Goal: Entertainment & Leisure: Consume media (video, audio)

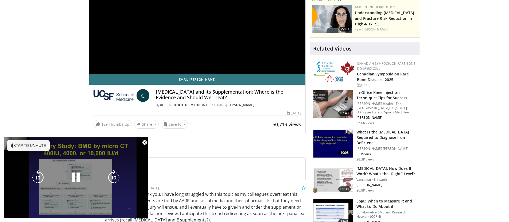
scroll to position [160, 0]
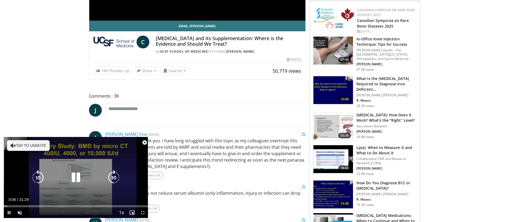
click at [130, 155] on div "10 seconds Tap to unmute" at bounding box center [76, 177] width 144 height 81
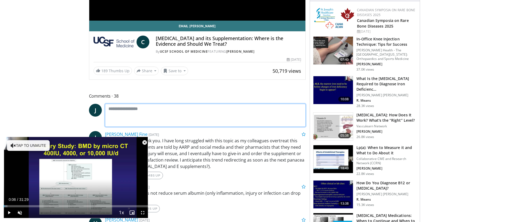
click at [211, 120] on textarea at bounding box center [205, 115] width 201 height 23
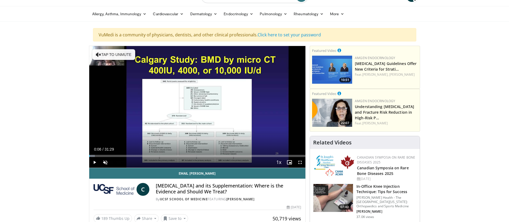
scroll to position [0, 0]
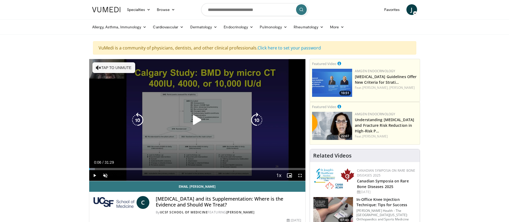
click at [196, 121] on icon "Video Player" at bounding box center [197, 119] width 15 height 15
click at [118, 66] on button "Tap to unmute" at bounding box center [113, 67] width 43 height 11
click at [301, 176] on video-js "**********" at bounding box center [197, 120] width 216 height 122
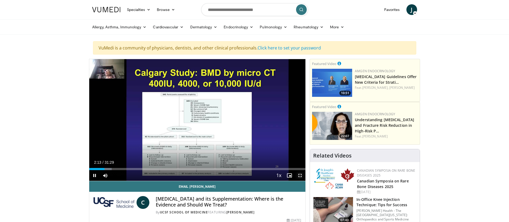
click at [301, 174] on span "Video Player" at bounding box center [300, 175] width 11 height 11
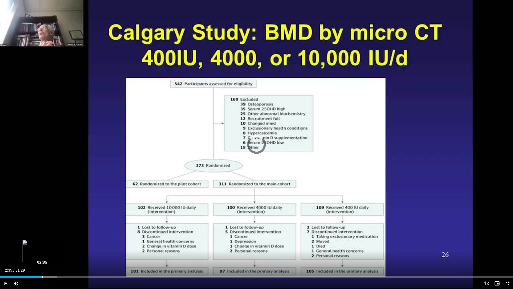
click at [42, 221] on div "Loaded : 11.02% 02:34 02:35" at bounding box center [256, 276] width 513 height 2
click at [66, 221] on div "Loaded : 12.17% 04:04 04:04" at bounding box center [256, 276] width 513 height 2
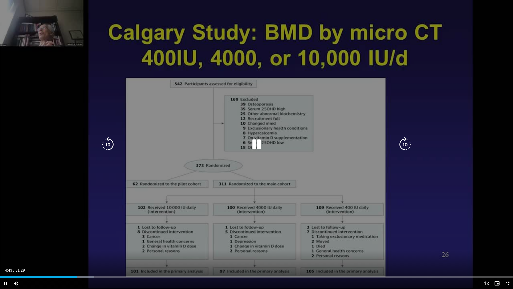
click at [108, 144] on icon "Video Player" at bounding box center [107, 144] width 15 height 15
click at [406, 143] on icon "Video Player" at bounding box center [404, 144] width 15 height 15
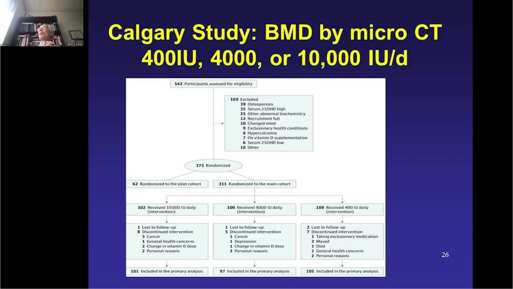
click at [405, 143] on div "10 seconds Tap to unmute" at bounding box center [256, 144] width 513 height 288
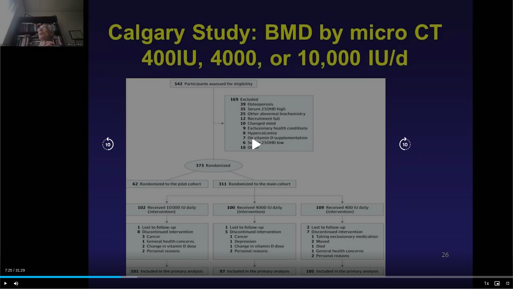
click at [404, 143] on icon "Video Player" at bounding box center [404, 144] width 15 height 15
click at [256, 144] on icon "Video Player" at bounding box center [256, 144] width 15 height 15
click at [404, 144] on icon "Video Player" at bounding box center [404, 144] width 15 height 15
click at [405, 143] on icon "Video Player" at bounding box center [404, 144] width 15 height 15
click at [404, 143] on icon "Video Player" at bounding box center [404, 144] width 15 height 15
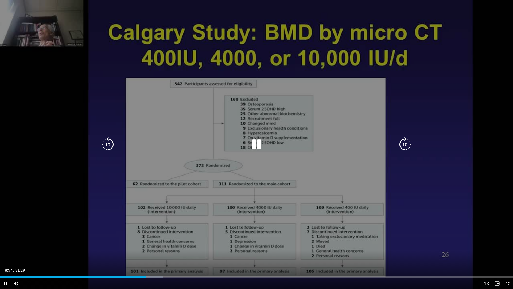
click at [405, 143] on icon "Video Player" at bounding box center [404, 144] width 15 height 15
click at [404, 144] on icon "Video Player" at bounding box center [404, 144] width 15 height 15
click at [403, 144] on icon "Video Player" at bounding box center [404, 144] width 15 height 15
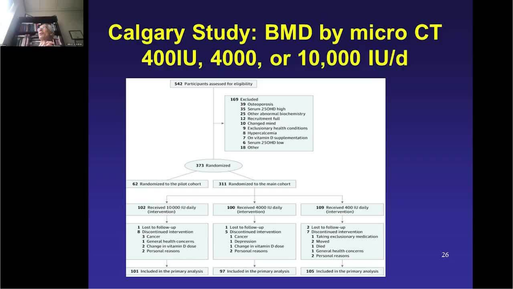
click at [405, 142] on div "10 seconds Tap to unmute" at bounding box center [256, 144] width 513 height 288
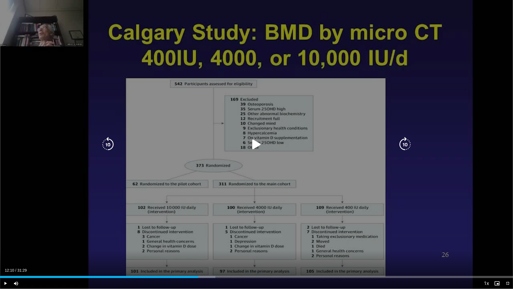
click at [253, 145] on icon "Video Player" at bounding box center [256, 144] width 15 height 15
click at [406, 143] on icon "Video Player" at bounding box center [404, 144] width 15 height 15
click at [405, 143] on icon "Video Player" at bounding box center [404, 144] width 15 height 15
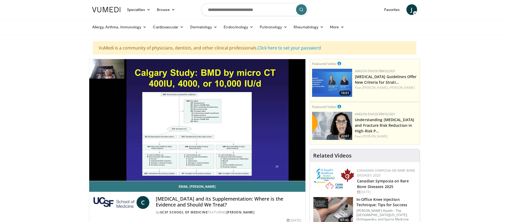
click at [95, 175] on video-js "**********" at bounding box center [197, 120] width 216 height 122
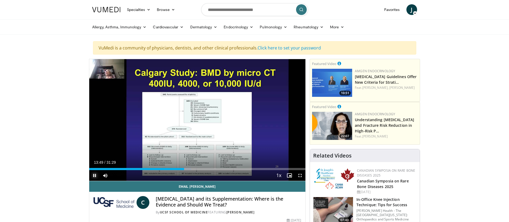
click at [93, 175] on span "Video Player" at bounding box center [94, 175] width 11 height 11
